Goal: Transaction & Acquisition: Purchase product/service

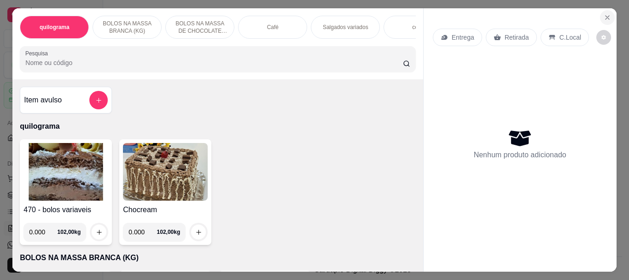
click at [604, 14] on icon "Close" at bounding box center [607, 17] width 7 height 7
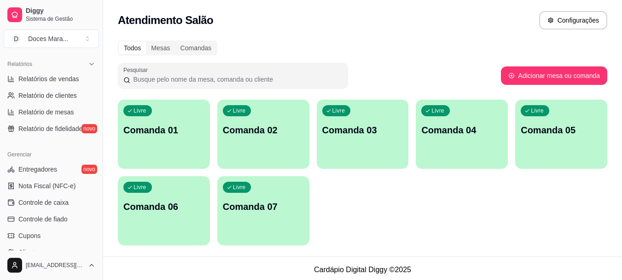
scroll to position [322, 0]
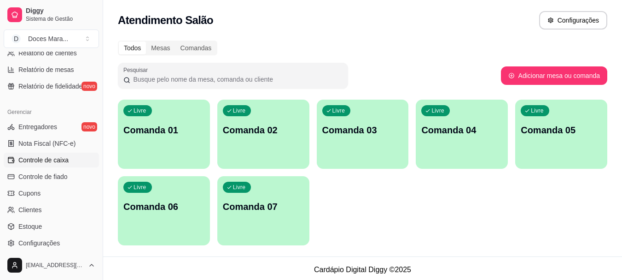
click at [56, 160] on span "Controle de caixa" at bounding box center [43, 159] width 50 height 9
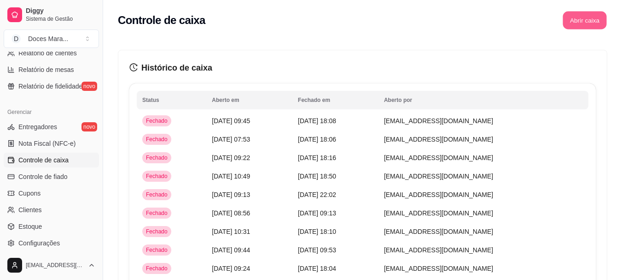
click at [583, 20] on button "Abrir caixa" at bounding box center [585, 21] width 44 height 18
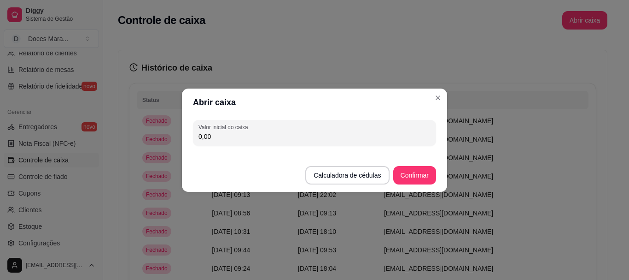
drag, startPoint x: 190, startPoint y: 140, endPoint x: 158, endPoint y: 140, distance: 31.8
click at [158, 140] on div "Abrir caixa Valor inicial do caixa 0,00 Calculadora de cédulas Confirmar" at bounding box center [314, 140] width 629 height 280
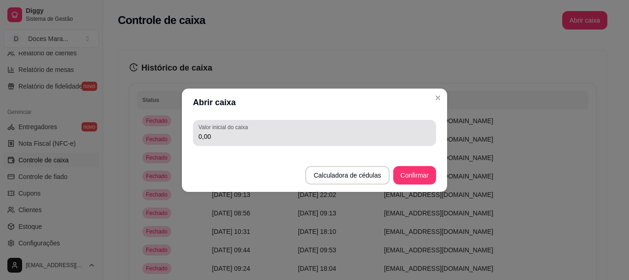
drag, startPoint x: 181, startPoint y: 139, endPoint x: 157, endPoint y: 139, distance: 24.4
click at [159, 139] on div "Abrir caixa Valor inicial do caixa 0,00 Calculadora de cédulas Confirmar" at bounding box center [314, 140] width 629 height 280
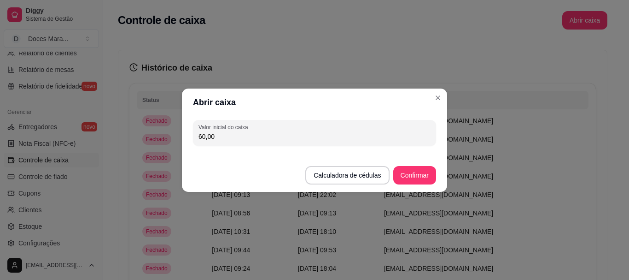
type input "60,00"
click at [412, 174] on button "Confirmar" at bounding box center [415, 175] width 42 height 18
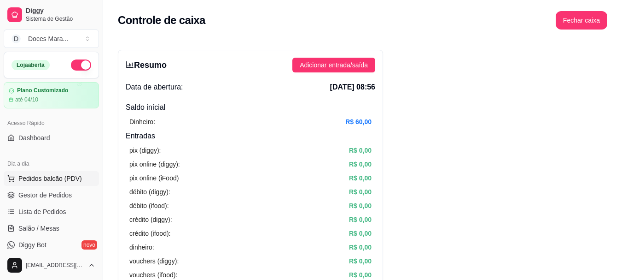
click at [49, 176] on span "Pedidos balcão (PDV)" at bounding box center [50, 178] width 64 height 9
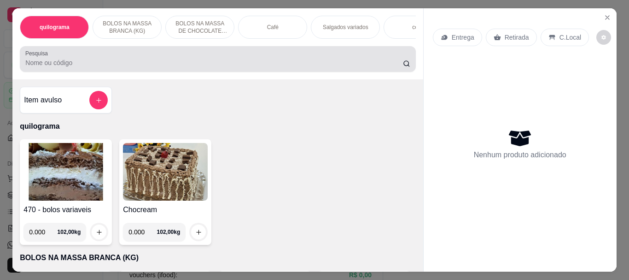
click at [124, 67] on input "Pesquisa" at bounding box center [214, 62] width 378 height 9
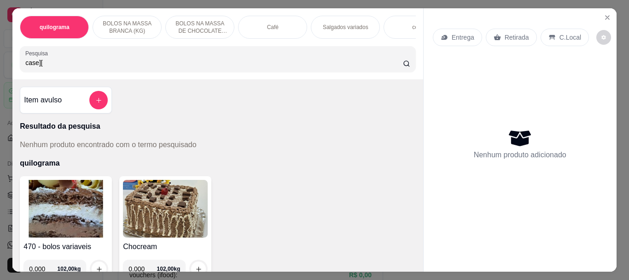
click at [98, 63] on input "case][" at bounding box center [214, 62] width 378 height 9
type input "case"
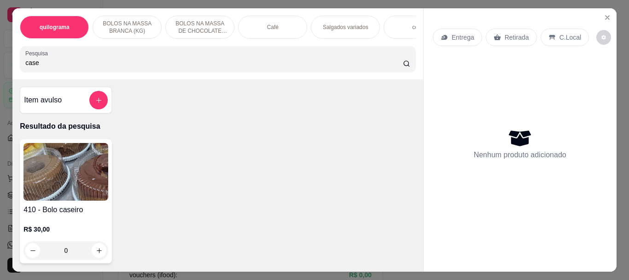
click at [42, 149] on img at bounding box center [65, 172] width 85 height 58
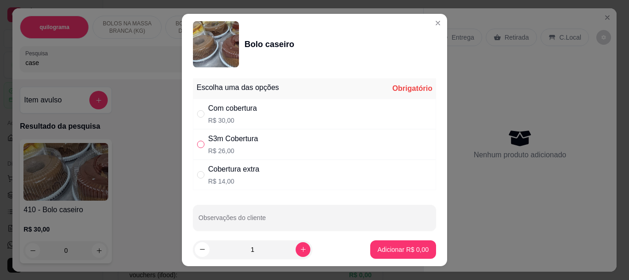
click at [199, 146] on input "" at bounding box center [200, 143] width 7 height 7
radio input "true"
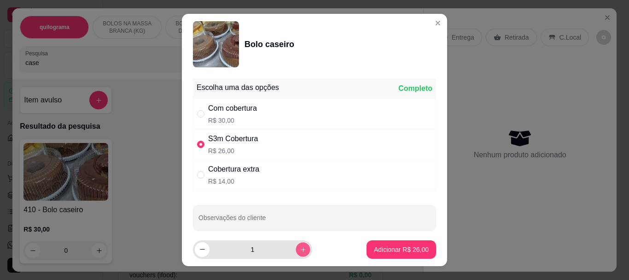
click at [296, 249] on button "increase-product-quantity" at bounding box center [303, 249] width 14 height 14
click at [296, 249] on button "increase-product-quantity" at bounding box center [303, 249] width 15 height 15
type input "3"
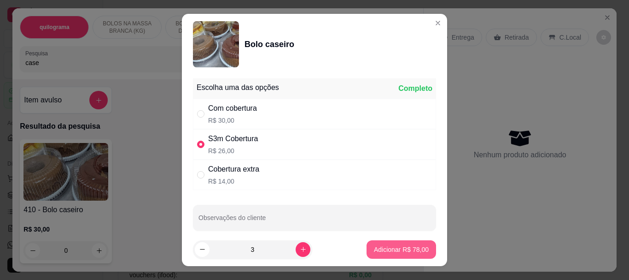
click at [367, 251] on button "Adicionar R$ 78,00" at bounding box center [402, 249] width 70 height 18
type input "3"
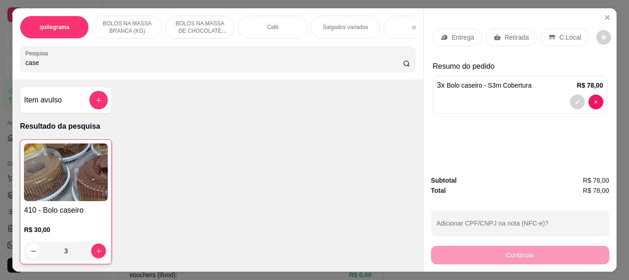
click at [507, 33] on p "Retirada" at bounding box center [517, 37] width 24 height 9
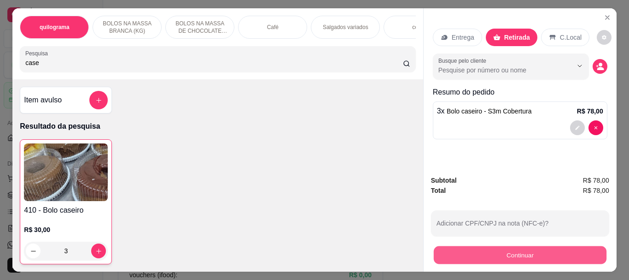
click at [489, 249] on button "Continuar" at bounding box center [519, 254] width 173 height 18
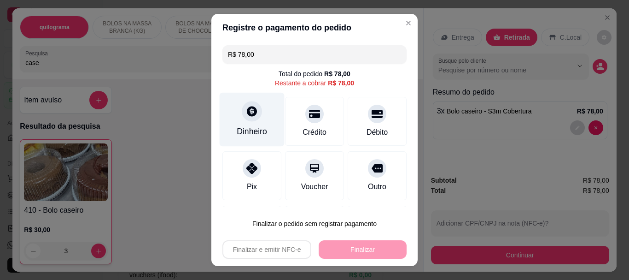
click at [242, 117] on div at bounding box center [252, 111] width 20 height 20
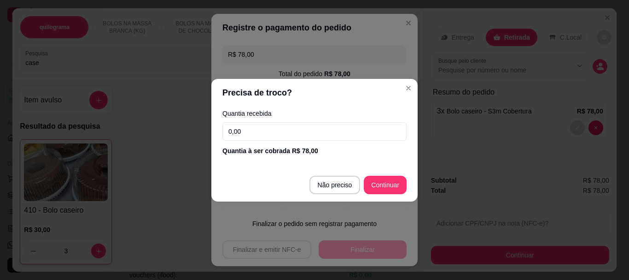
click at [254, 129] on input "0,00" at bounding box center [314, 131] width 184 height 18
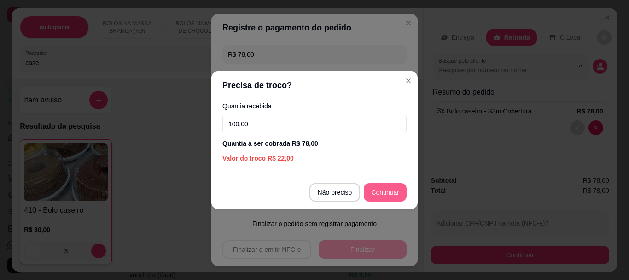
type input "100,00"
type input "R$ 0,00"
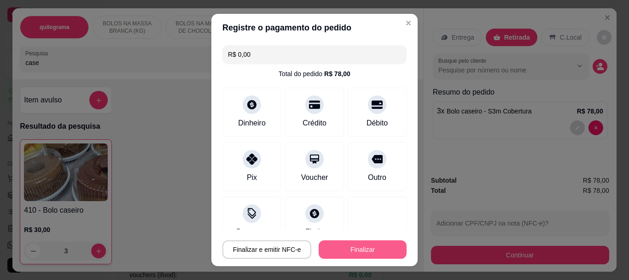
click at [339, 245] on button "Finalizar" at bounding box center [363, 249] width 88 height 18
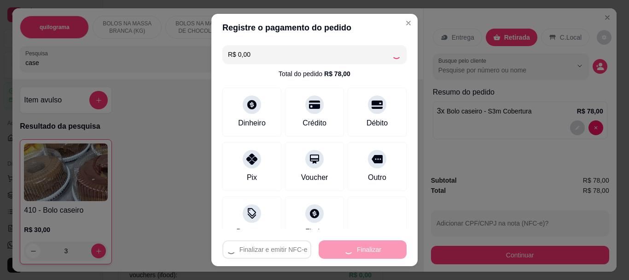
type input "0"
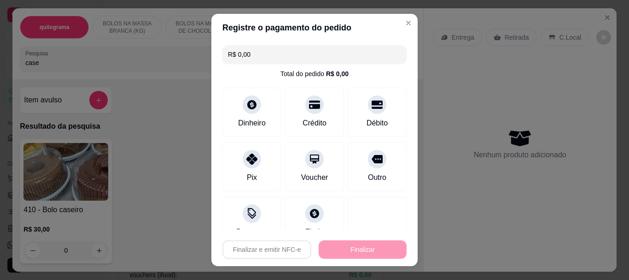
type input "-R$ 78,00"
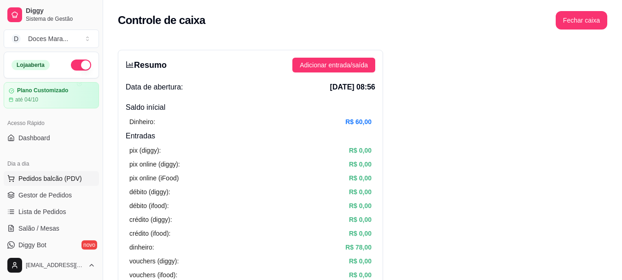
click at [47, 180] on span "Pedidos balcão (PDV)" at bounding box center [50, 178] width 64 height 9
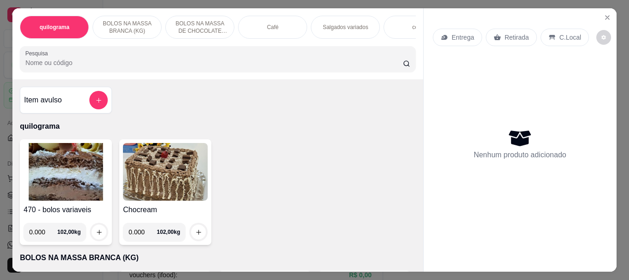
click at [64, 67] on input "Pesquisa" at bounding box center [214, 62] width 378 height 9
type input "case"
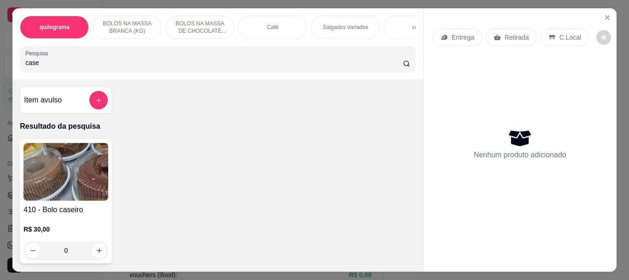
click at [69, 191] on img at bounding box center [65, 172] width 85 height 58
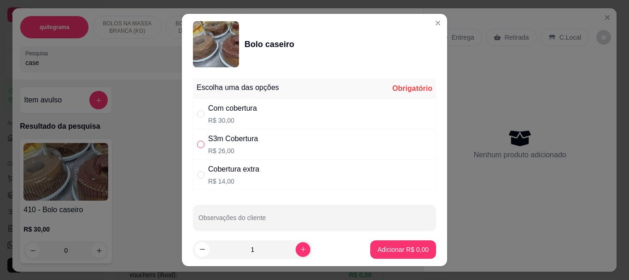
click at [197, 145] on input "" at bounding box center [200, 143] width 7 height 7
radio input "true"
click at [381, 246] on p "Adicionar R$ 26,00" at bounding box center [401, 249] width 53 height 9
type input "1"
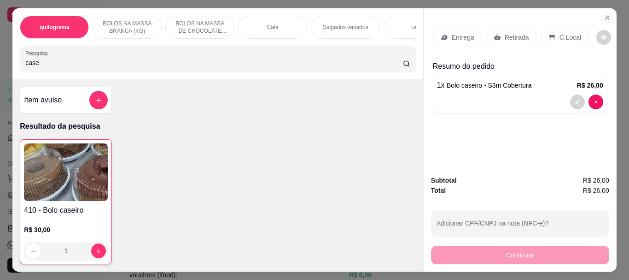
drag, startPoint x: 514, startPoint y: 32, endPoint x: 481, endPoint y: 162, distance: 134.0
click at [513, 33] on p "Retirada" at bounding box center [517, 37] width 24 height 9
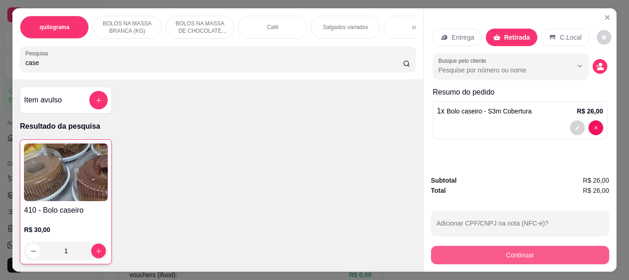
click at [517, 246] on button "Continuar" at bounding box center [520, 254] width 178 height 18
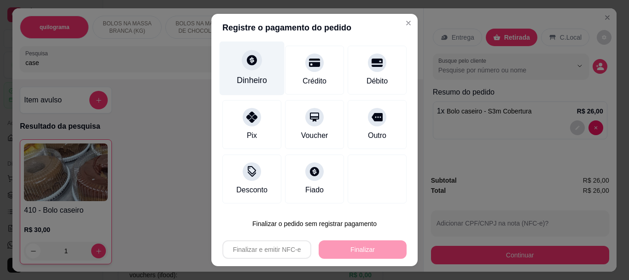
click at [257, 74] on div "Dinheiro" at bounding box center [252, 68] width 65 height 54
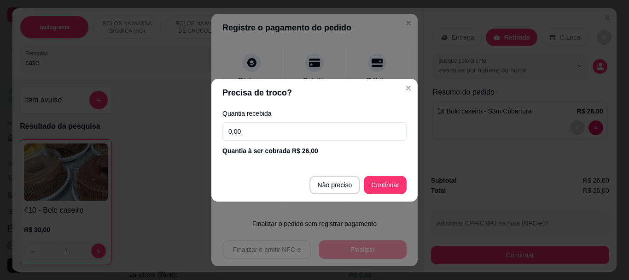
click at [273, 127] on input "0,00" at bounding box center [314, 131] width 184 height 18
type input "26,00"
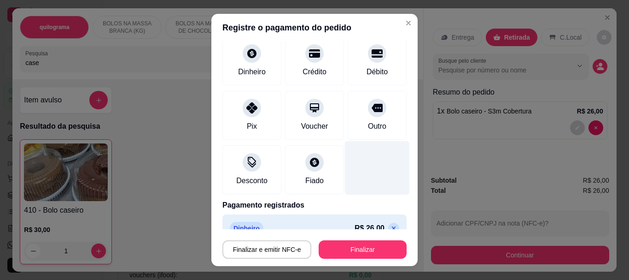
type input "R$ 0,00"
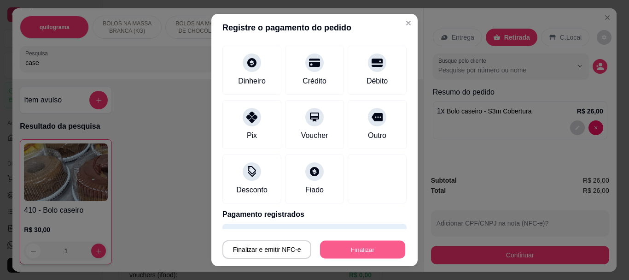
click at [374, 244] on button "Finalizar" at bounding box center [362, 249] width 85 height 18
type input "0"
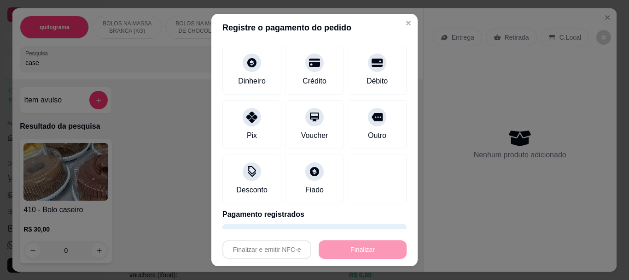
type input "-R$ 26,00"
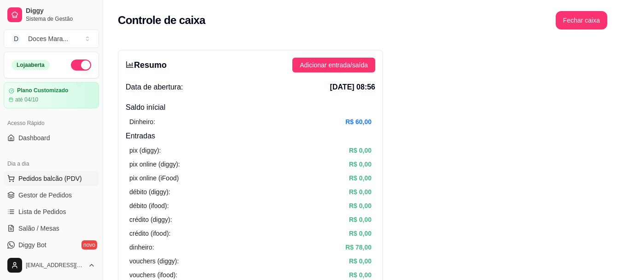
click at [43, 174] on span "Pedidos balcão (PDV)" at bounding box center [50, 178] width 64 height 9
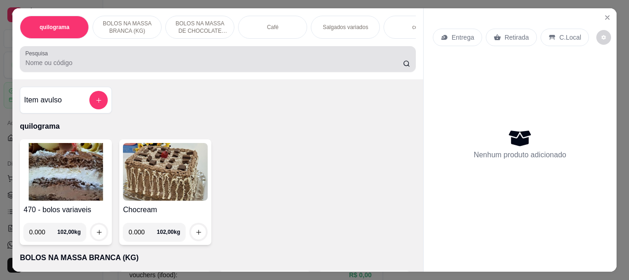
click at [74, 67] on input "Pesquisa" at bounding box center [214, 62] width 378 height 9
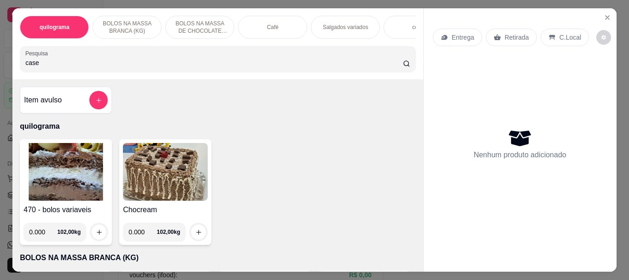
type input "case"
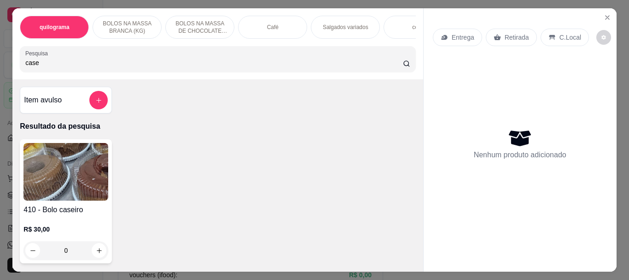
click at [61, 190] on img at bounding box center [65, 172] width 85 height 58
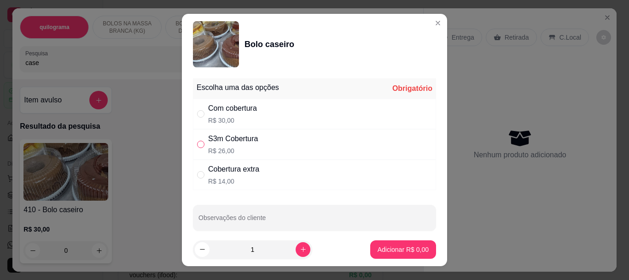
click at [197, 142] on input "" at bounding box center [200, 143] width 7 height 7
radio input "true"
click at [371, 244] on button "Adicionar R$ 26,00" at bounding box center [402, 249] width 70 height 18
type input "1"
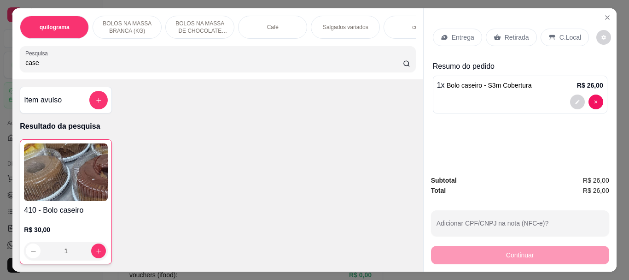
click at [497, 39] on div "Retirada" at bounding box center [511, 37] width 51 height 17
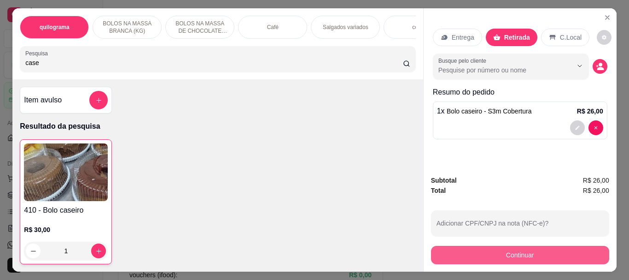
click at [516, 247] on button "Continuar" at bounding box center [520, 254] width 178 height 18
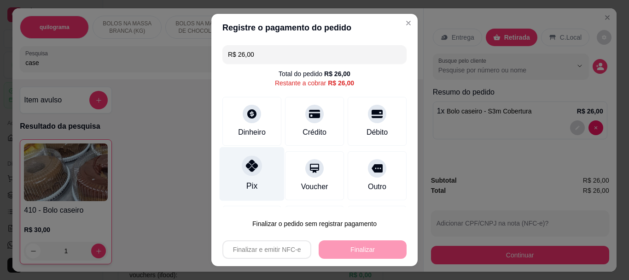
click at [246, 168] on icon at bounding box center [252, 166] width 12 height 12
type input "R$ 0,00"
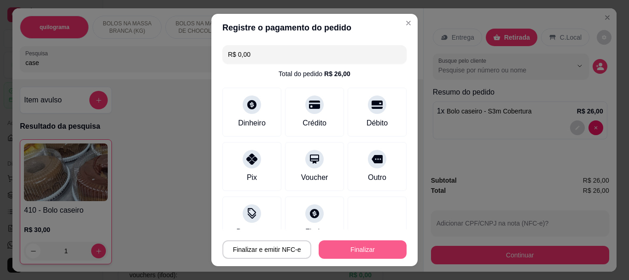
click at [338, 246] on button "Finalizar" at bounding box center [363, 249] width 88 height 18
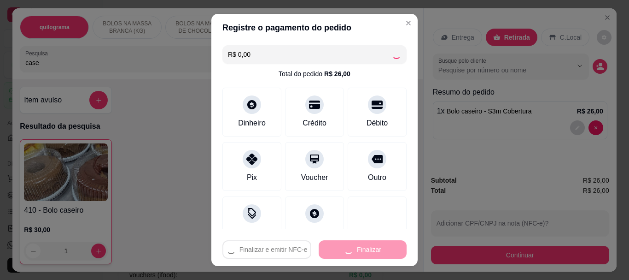
type input "0"
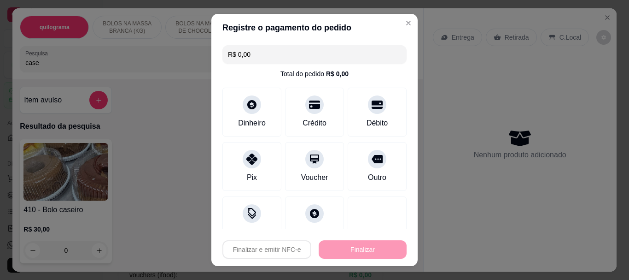
type input "-R$ 26,00"
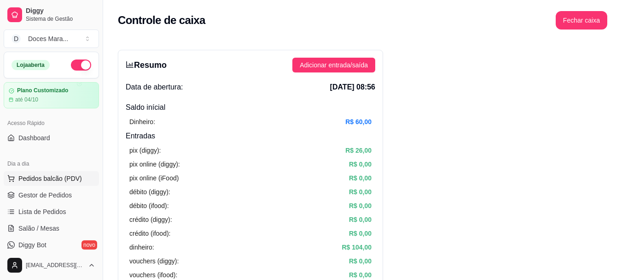
drag, startPoint x: 48, startPoint y: 176, endPoint x: 49, endPoint y: 183, distance: 7.0
click at [49, 176] on span "Pedidos balcão (PDV)" at bounding box center [50, 178] width 64 height 9
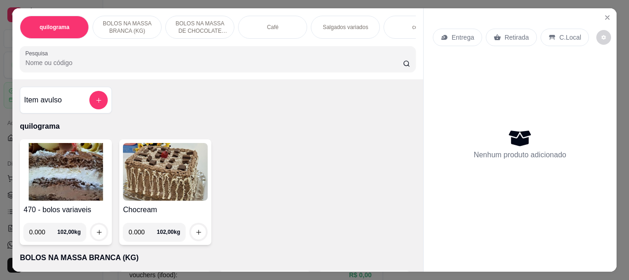
click at [61, 66] on input "Pesquisa" at bounding box center [214, 62] width 378 height 9
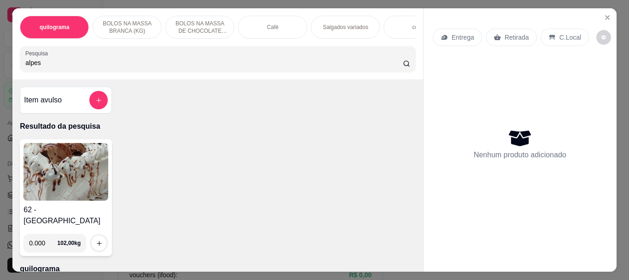
click at [0, 64] on div "quilograma BOLOS NA MASSA BRANCA (KG) BOLOS NA MASSA DE CHOCOLATE preço por (KG…" at bounding box center [314, 140] width 629 height 280
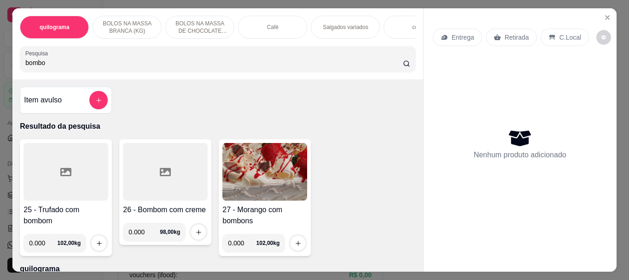
drag, startPoint x: 73, startPoint y: 67, endPoint x: 0, endPoint y: 64, distance: 73.3
click at [0, 64] on div "quilograma BOLOS NA MASSA BRANCA (KG) BOLOS NA MASSA DE CHOCOLATE preço por (KG…" at bounding box center [314, 140] width 629 height 280
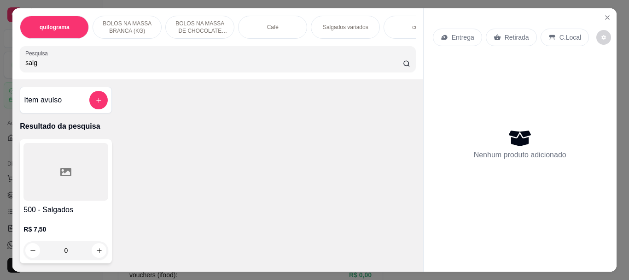
type input "salg"
click at [44, 181] on div at bounding box center [65, 172] width 85 height 58
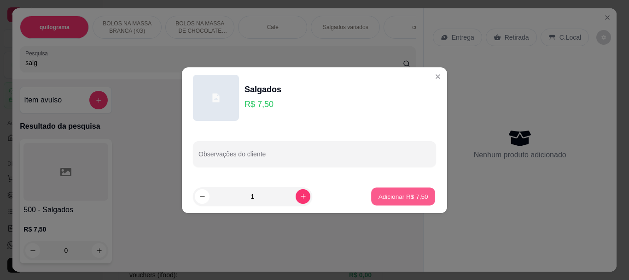
click at [389, 192] on p "Adicionar R$ 7,50" at bounding box center [403, 196] width 50 height 9
type input "1"
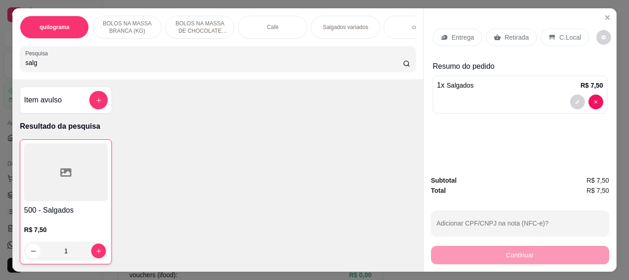
drag, startPoint x: 60, startPoint y: 67, endPoint x: 3, endPoint y: 64, distance: 57.6
click at [3, 64] on div "quilograma BOLOS NA MASSA BRANCA (KG) BOLOS NA MASSA DE CHOCOLATE preço por (KG…" at bounding box center [314, 140] width 629 height 280
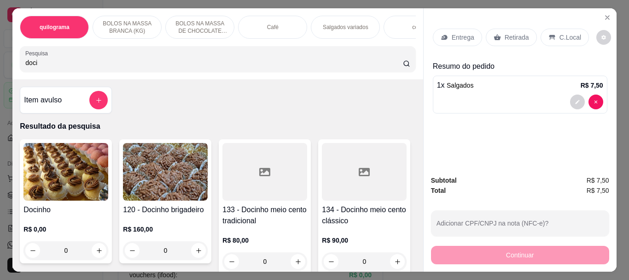
type input "doci"
click at [79, 147] on img at bounding box center [65, 172] width 85 height 58
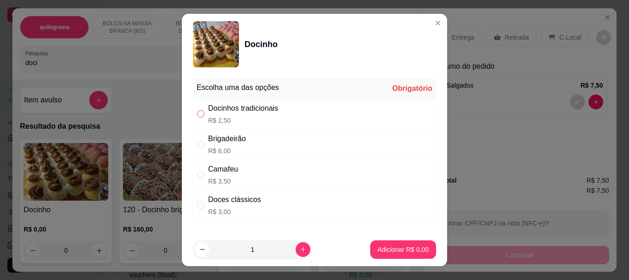
click at [199, 115] on input "" at bounding box center [200, 113] width 7 height 7
radio input "true"
click at [386, 247] on p "Adicionar R$ 2,50" at bounding box center [403, 249] width 50 height 9
type input "1"
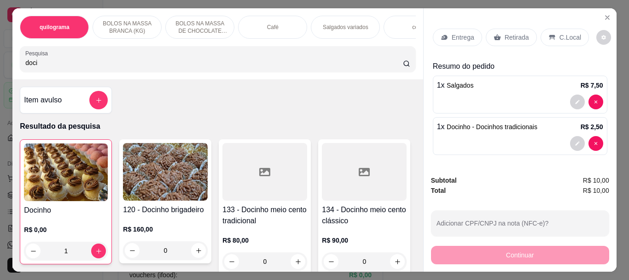
click at [517, 40] on div "Retirada" at bounding box center [511, 37] width 51 height 17
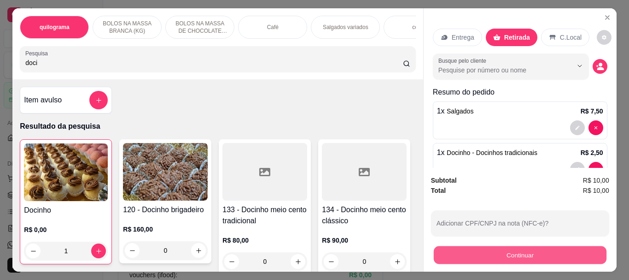
click at [510, 257] on button "Continuar" at bounding box center [519, 254] width 173 height 18
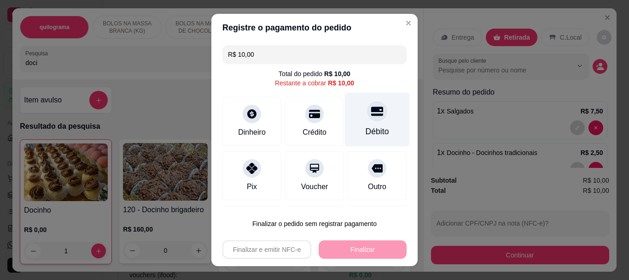
click at [367, 119] on div at bounding box center [377, 111] width 20 height 20
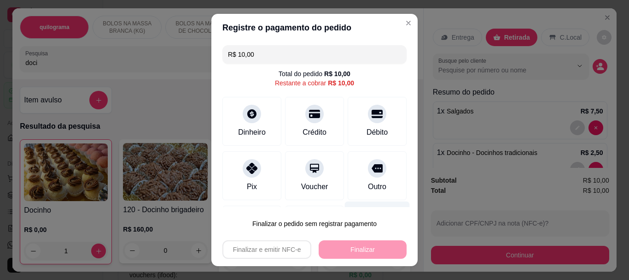
type input "R$ 0,00"
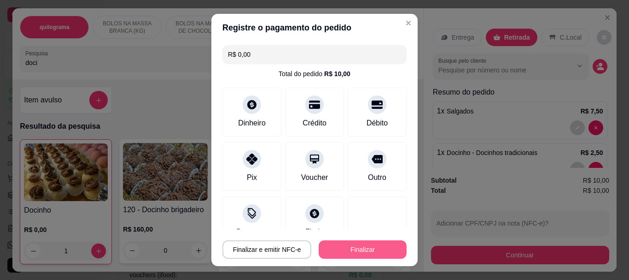
click at [361, 246] on button "Finalizar" at bounding box center [363, 249] width 88 height 18
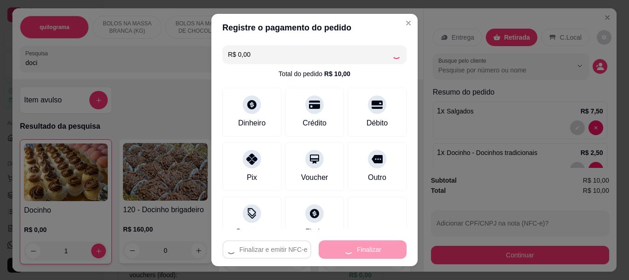
type input "0"
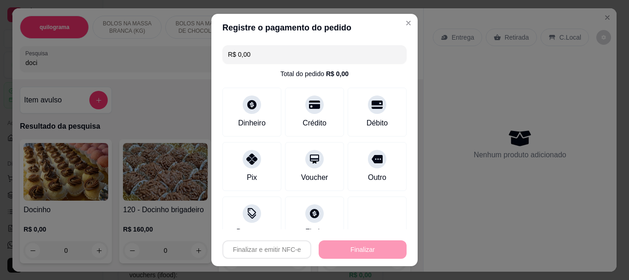
type input "-R$ 10,00"
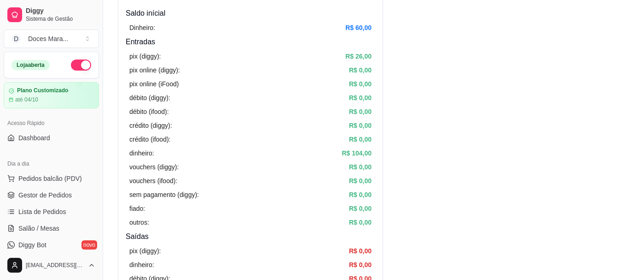
scroll to position [92, 0]
